Goal: Information Seeking & Learning: Learn about a topic

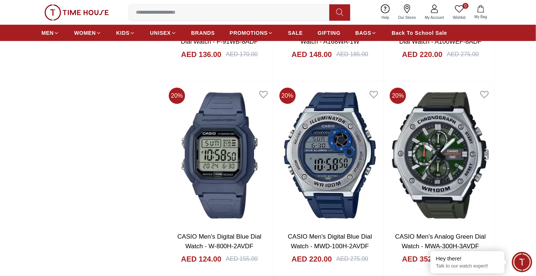
scroll to position [1110, 0]
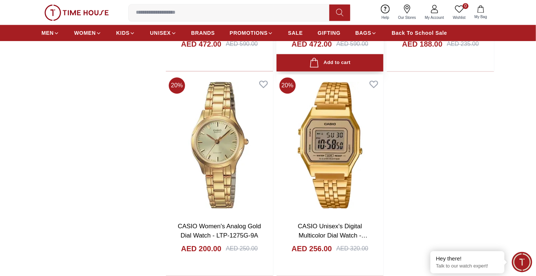
scroll to position [1208, 0]
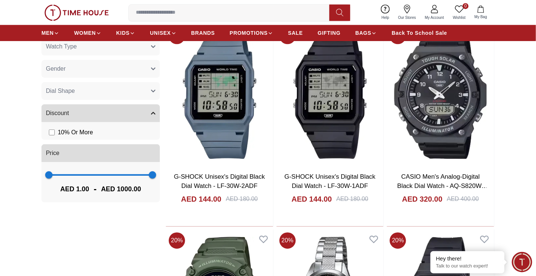
scroll to position [493, 0]
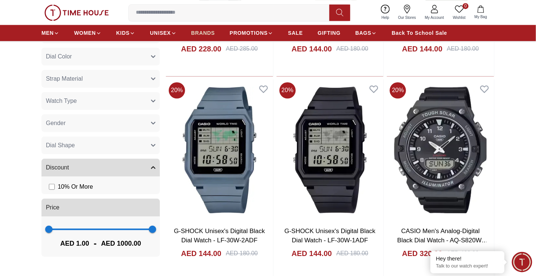
click at [206, 33] on span "BRANDS" at bounding box center [203, 32] width 24 height 7
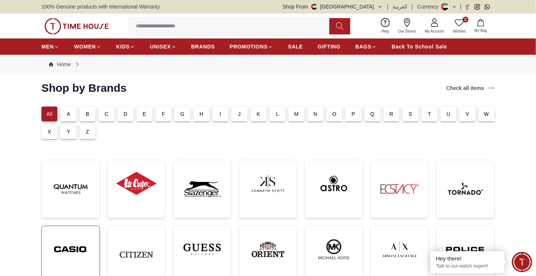
click at [81, 259] on img at bounding box center [71, 249] width 46 height 35
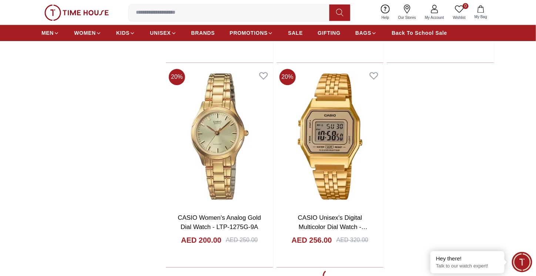
scroll to position [1726, 0]
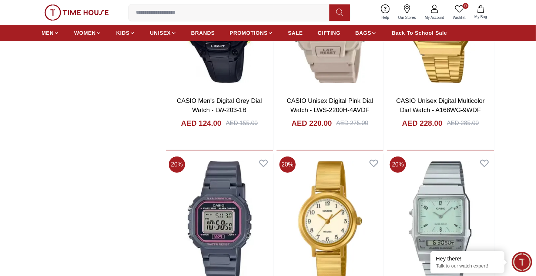
scroll to position [2934, 0]
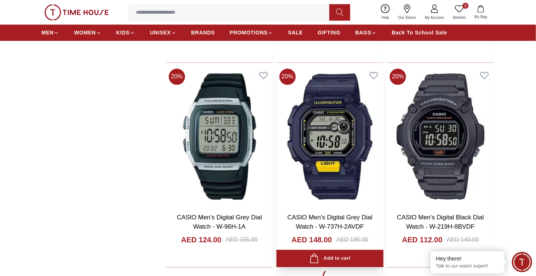
scroll to position [4216, 0]
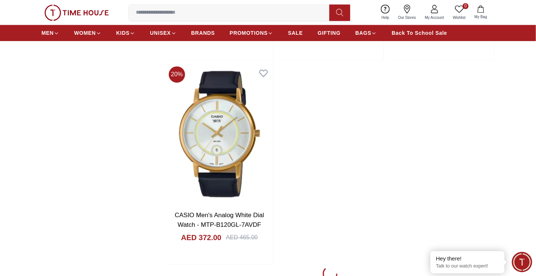
scroll to position [7249, 0]
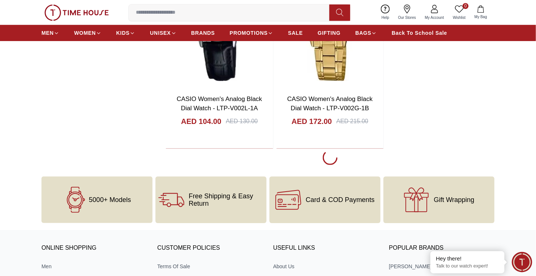
scroll to position [1775, 0]
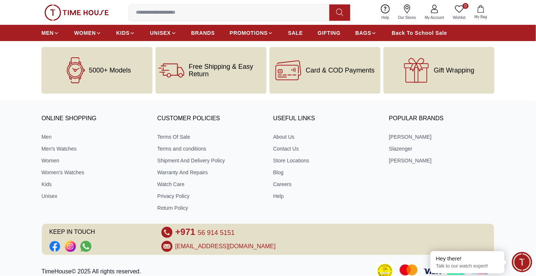
scroll to position [1553, 0]
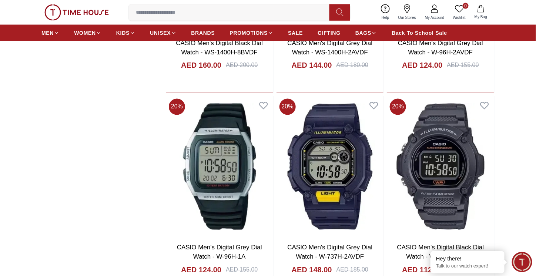
scroll to position [4241, 0]
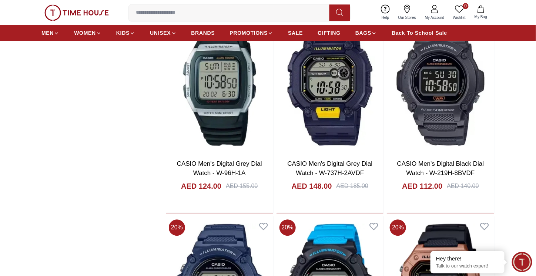
scroll to position [4387, 0]
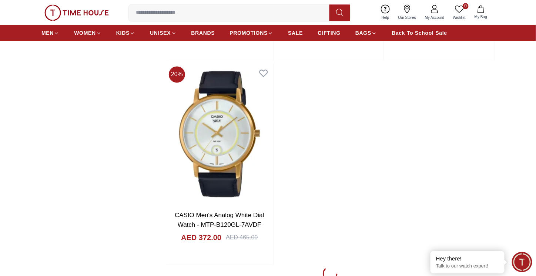
scroll to position [7101, 0]
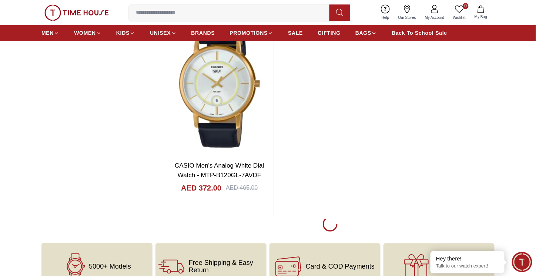
scroll to position [7003, 0]
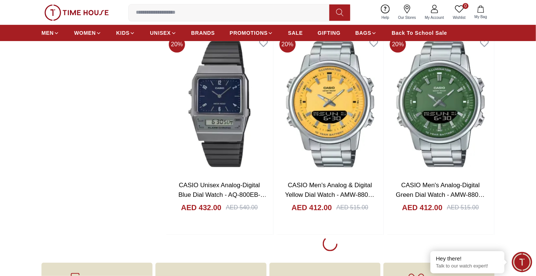
scroll to position [8309, 0]
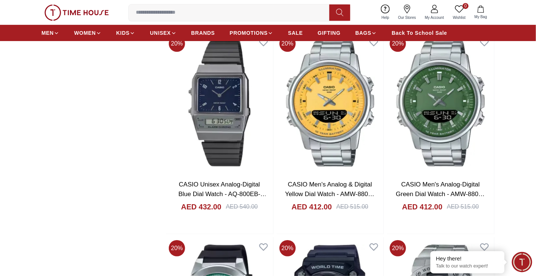
scroll to position [8408, 0]
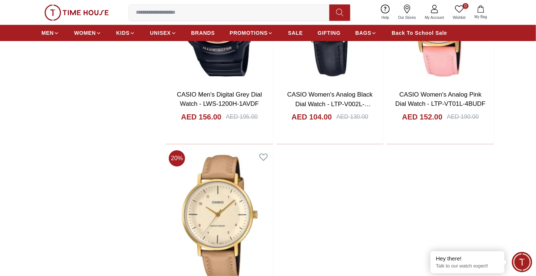
scroll to position [11120, 0]
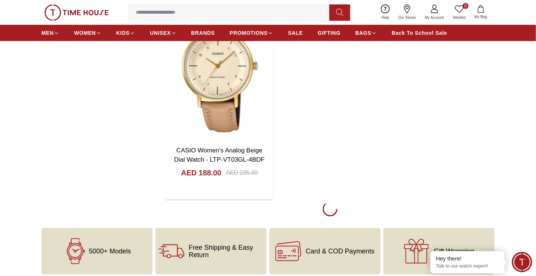
scroll to position [11170, 0]
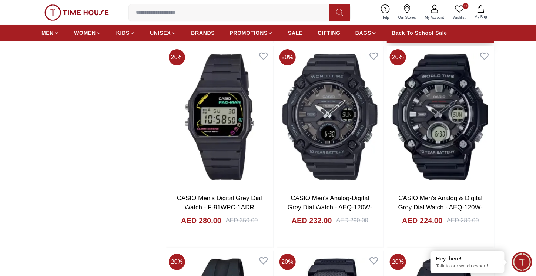
scroll to position [12187, 0]
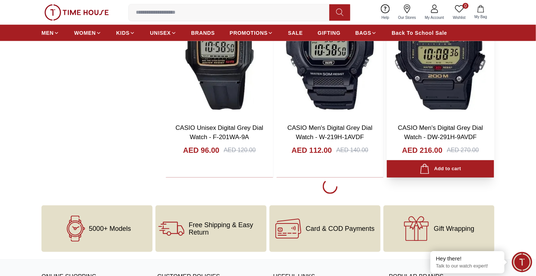
scroll to position [12433, 0]
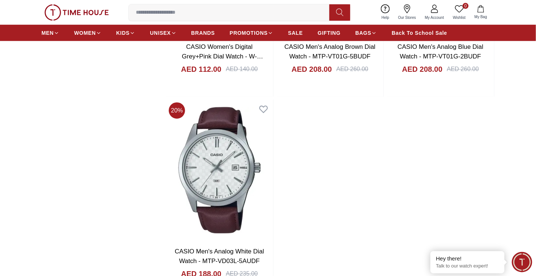
scroll to position [15269, 0]
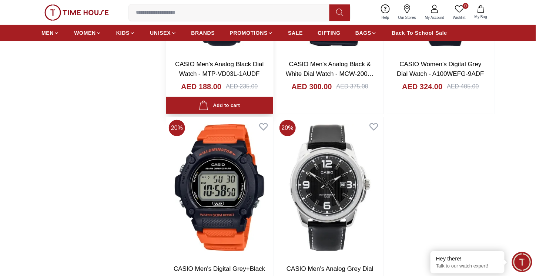
scroll to position [17907, 0]
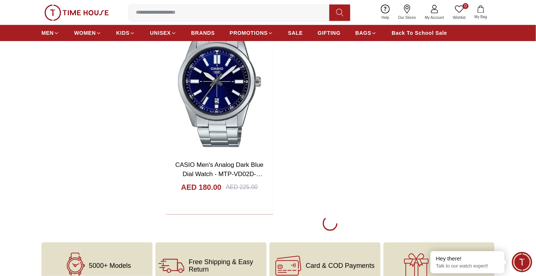
scroll to position [19461, 0]
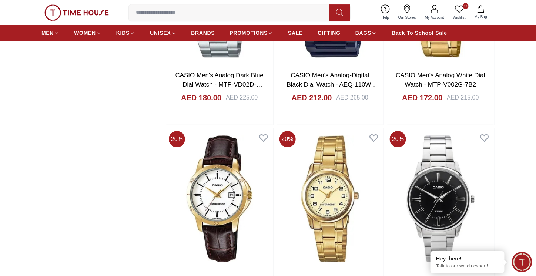
scroll to position [19584, 0]
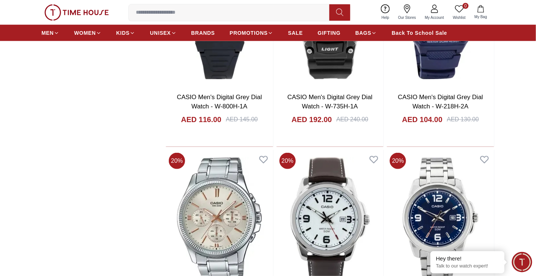
scroll to position [20940, 0]
